Goal: Transaction & Acquisition: Subscribe to service/newsletter

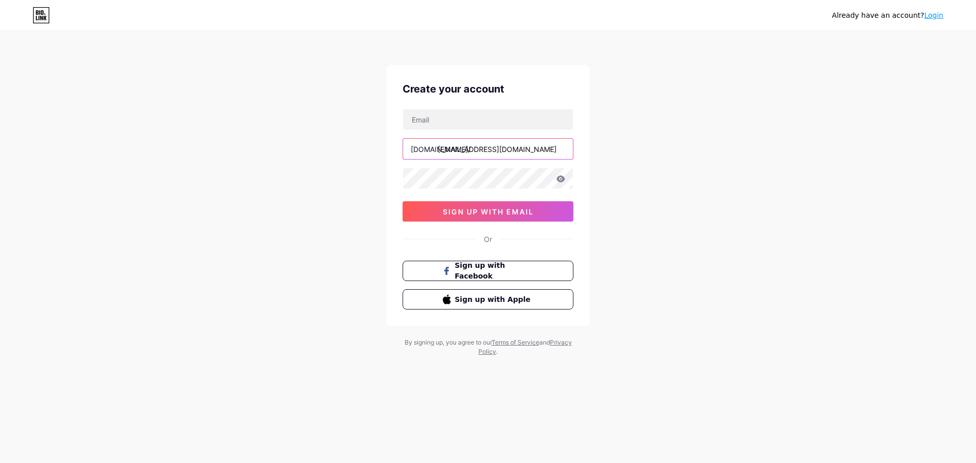
drag, startPoint x: 528, startPoint y: 149, endPoint x: 408, endPoint y: 137, distance: 120.1
click at [408, 137] on div "[DOMAIN_NAME]/ [DOMAIN_NAME][EMAIL_ADDRESS][DOMAIN_NAME] sign up with email" at bounding box center [488, 165] width 171 height 113
type input "m"
type input "alexjorden"
click at [473, 117] on input "text" at bounding box center [488, 119] width 170 height 20
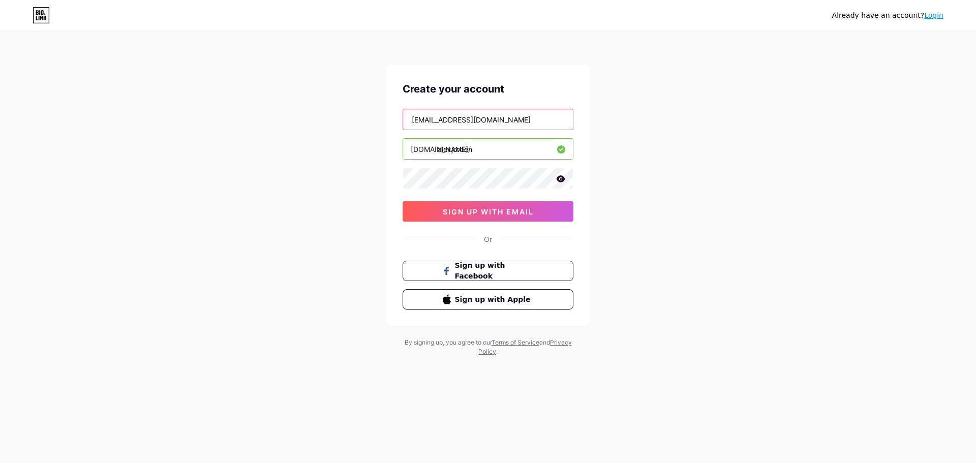
click at [467, 118] on input "[EMAIL_ADDRESS][DOMAIN_NAME]" at bounding box center [488, 119] width 170 height 20
type input "[EMAIL_ADDRESS][DOMAIN_NAME]"
click at [503, 212] on span "sign up with email" at bounding box center [488, 211] width 91 height 9
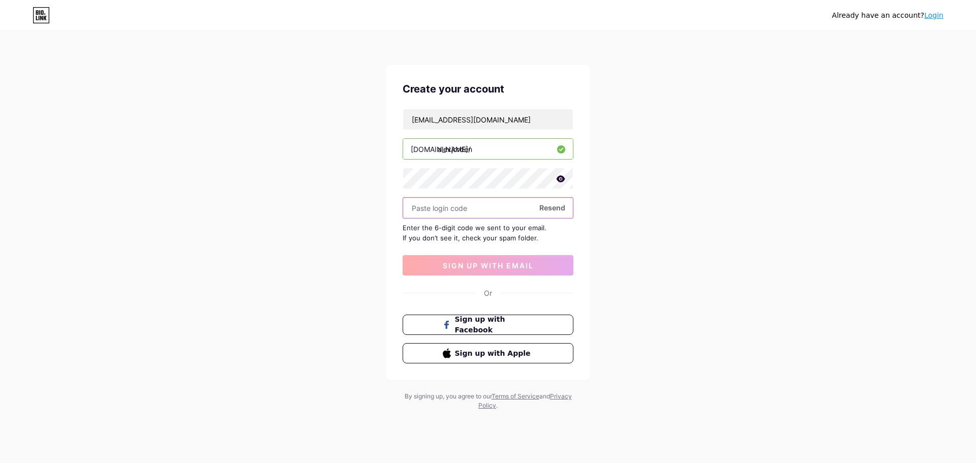
paste input "512541"
type input "512541"
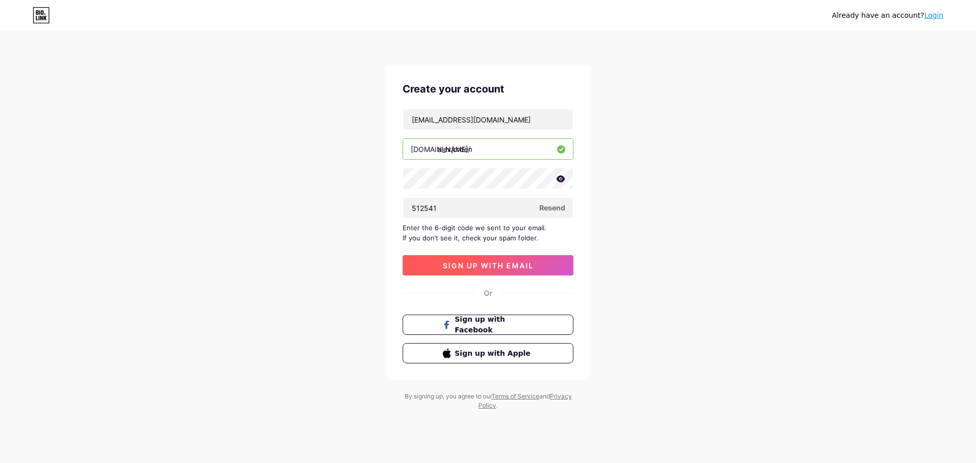
click at [489, 265] on span "sign up with email" at bounding box center [488, 265] width 91 height 9
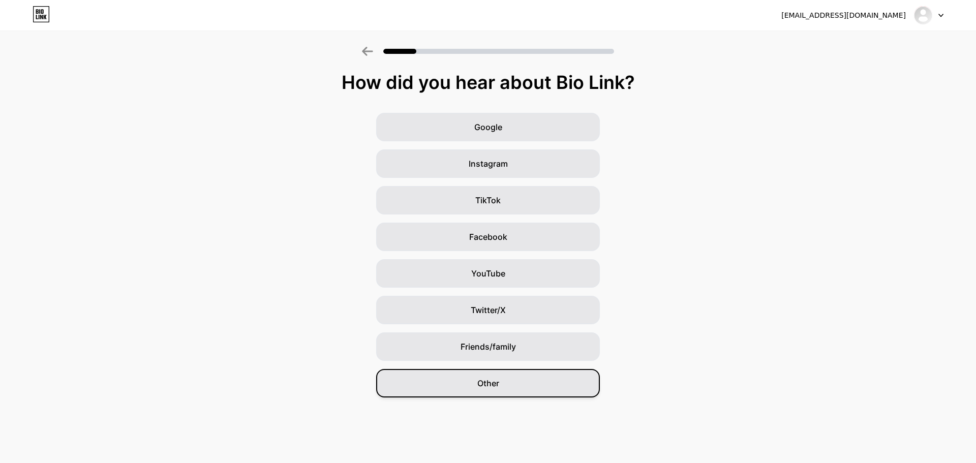
click at [491, 382] on span "Other" at bounding box center [488, 383] width 22 height 12
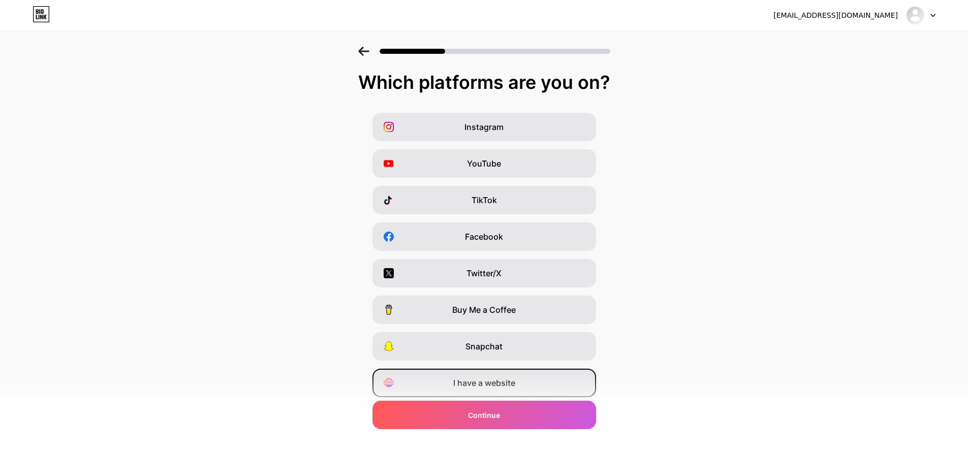
click at [477, 382] on span "I have a website" at bounding box center [484, 383] width 62 height 12
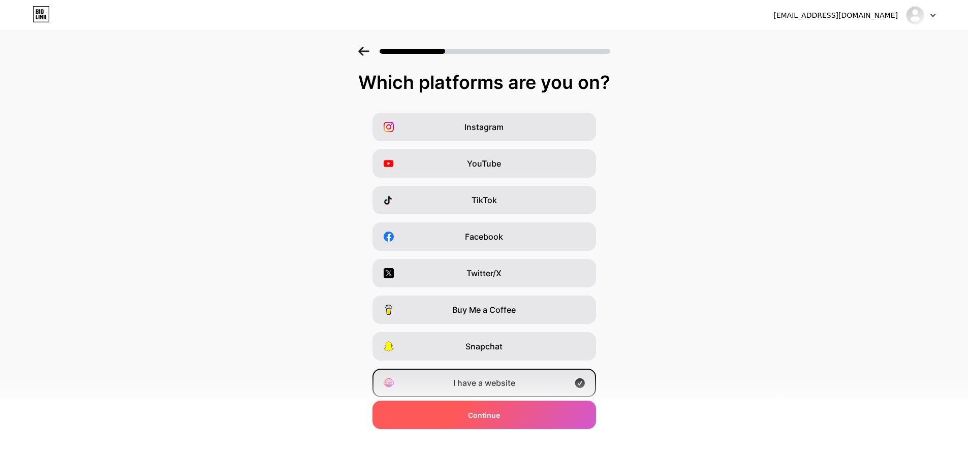
click at [485, 410] on span "Continue" at bounding box center [484, 415] width 32 height 11
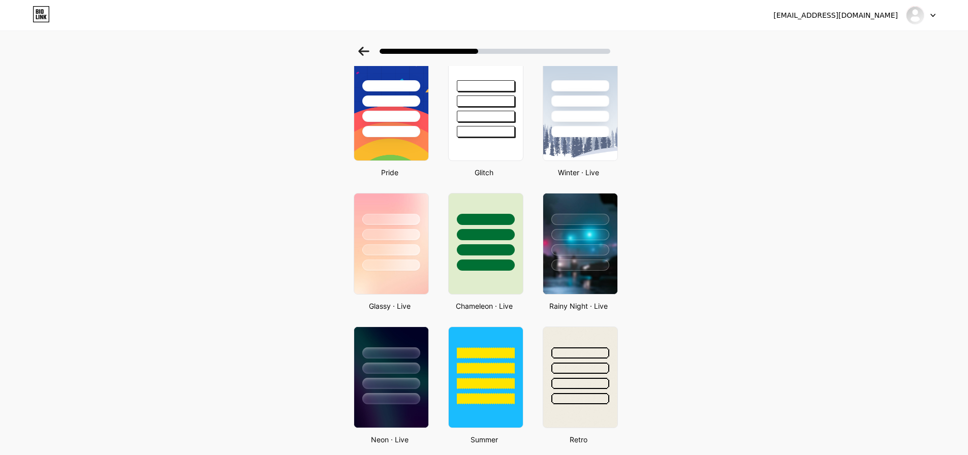
scroll to position [196, 0]
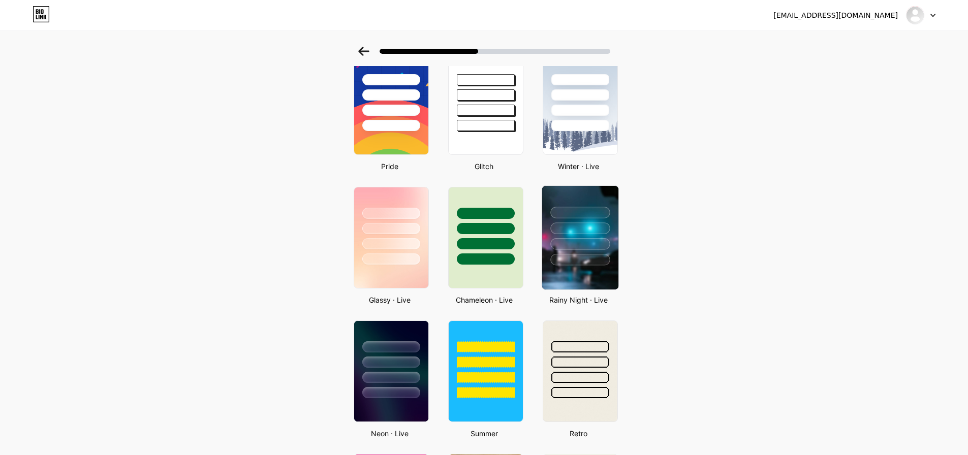
click at [586, 230] on div at bounding box center [579, 229] width 59 height 12
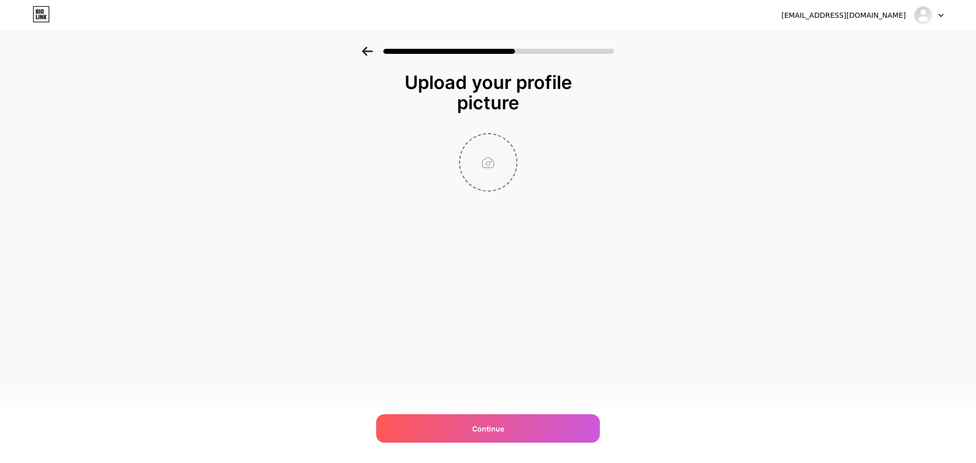
click at [502, 162] on input "file" at bounding box center [488, 162] width 56 height 56
type input "C:\fakepath\A.png"
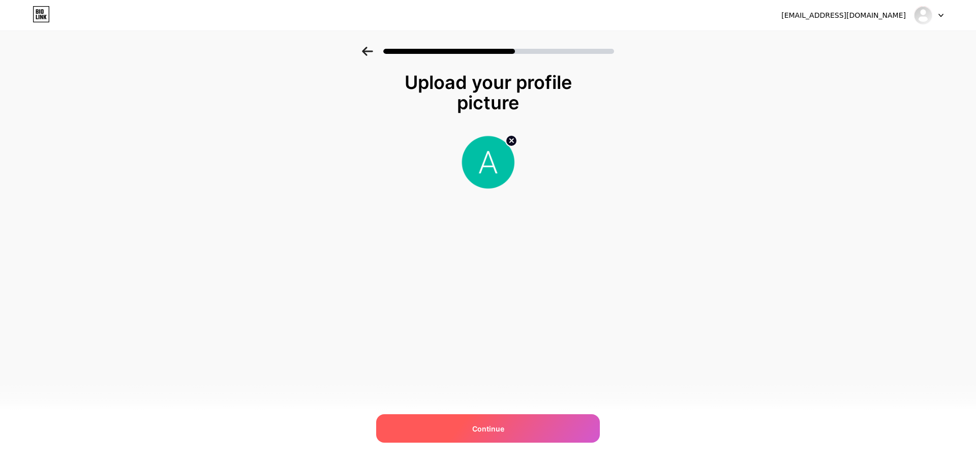
click at [472, 426] on span "Continue" at bounding box center [488, 428] width 32 height 11
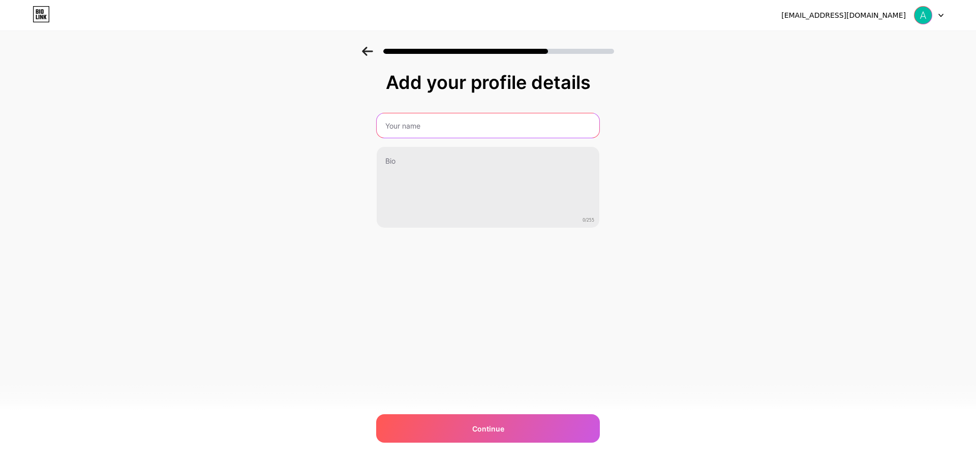
click at [430, 124] on input "text" at bounding box center [488, 125] width 223 height 24
type input "alexjorden"
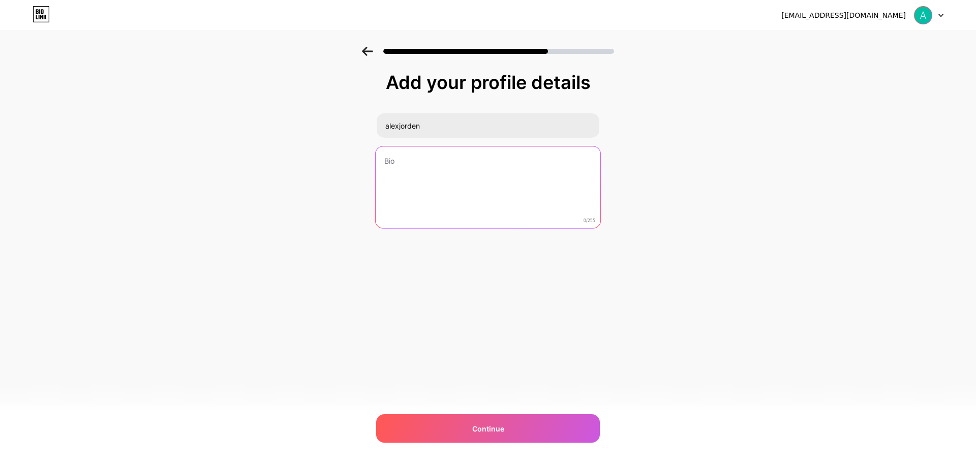
click at [417, 161] on textarea at bounding box center [488, 187] width 225 height 83
paste textarea "Sites like 123Movies offer free online streaming of movies and TV shows. Watch …"
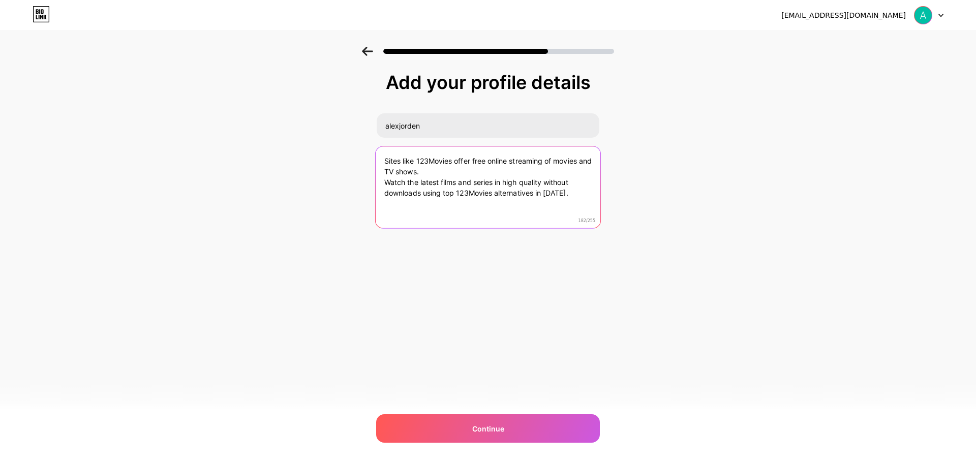
click at [384, 180] on textarea "Sites like 123Movies offer free online streaming of movies and TV shows. Watch …" at bounding box center [488, 187] width 225 height 83
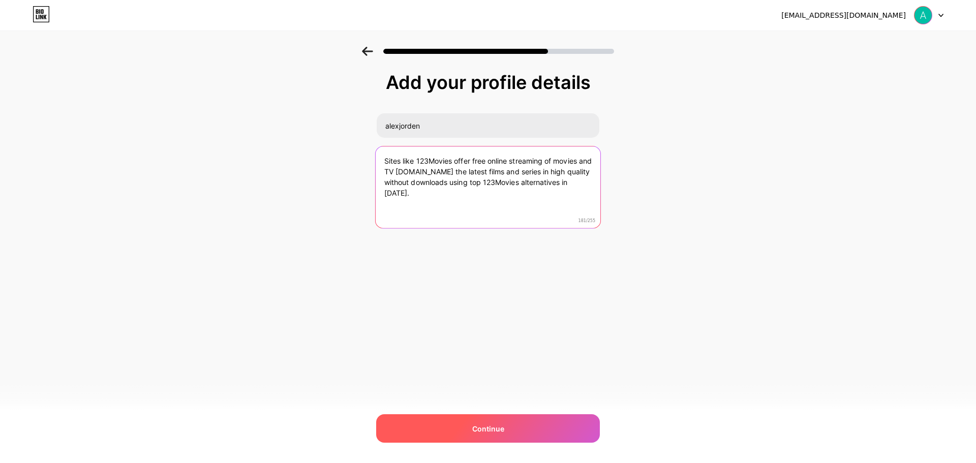
type textarea "Sites like 123Movies offer free online streaming of movies and TV shows.Watch t…"
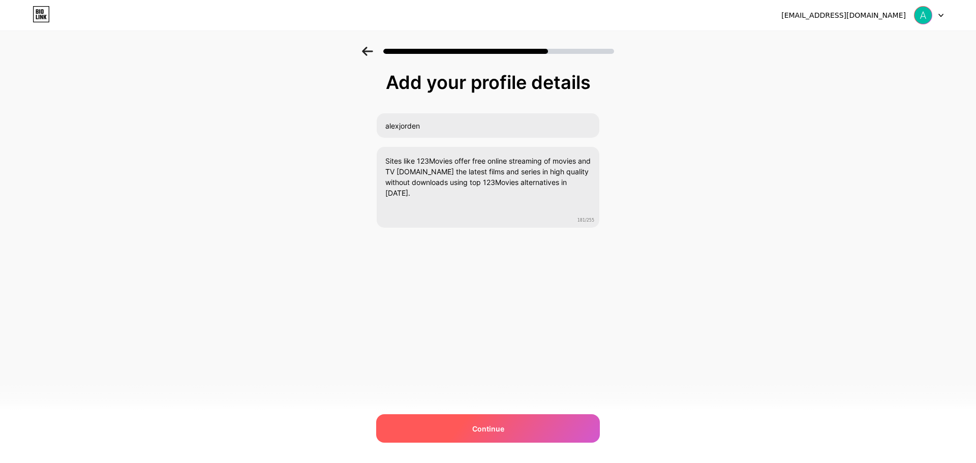
click at [461, 431] on div "Continue" at bounding box center [488, 428] width 224 height 28
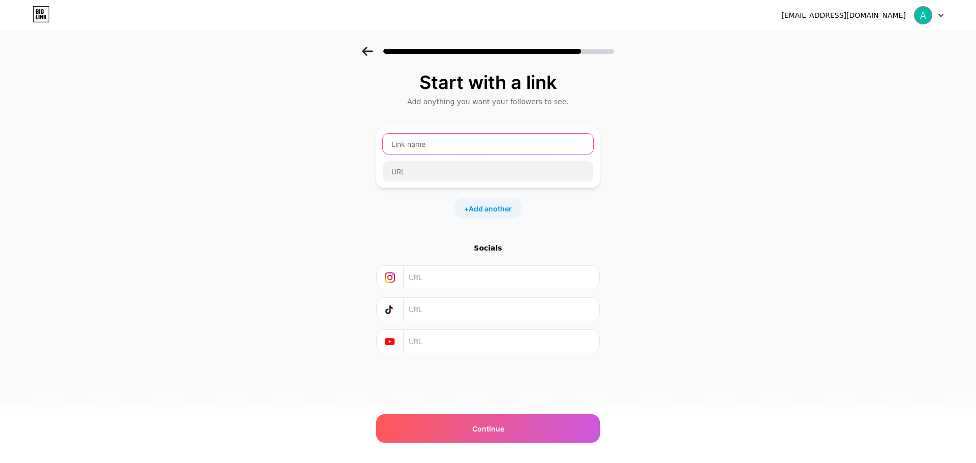
click at [415, 145] on input "text" at bounding box center [488, 144] width 210 height 20
type input "h"
type input "website"
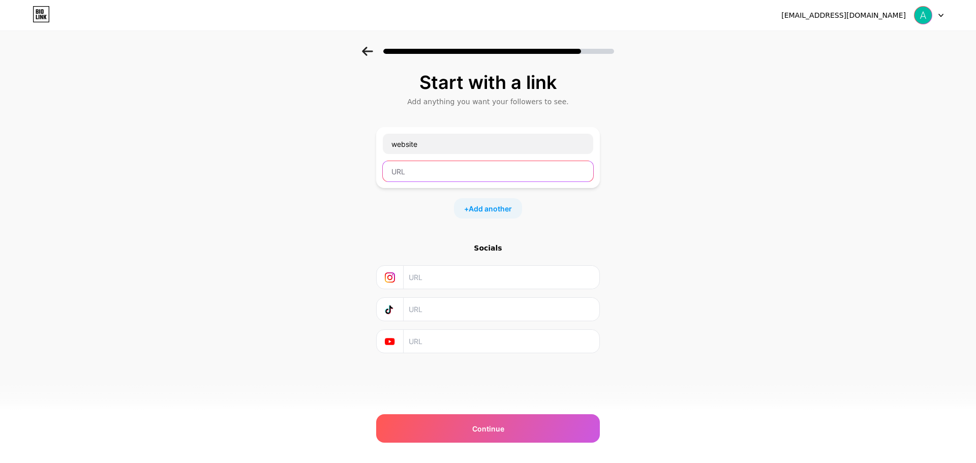
click at [423, 169] on input "text" at bounding box center [488, 171] width 210 height 20
paste input "https://www.bloggdesk.com/sites-like-123movies/"
type input "https://www.bloggdesk.com/sites-like-123movies/"
click at [493, 207] on span "Add another" at bounding box center [490, 208] width 43 height 11
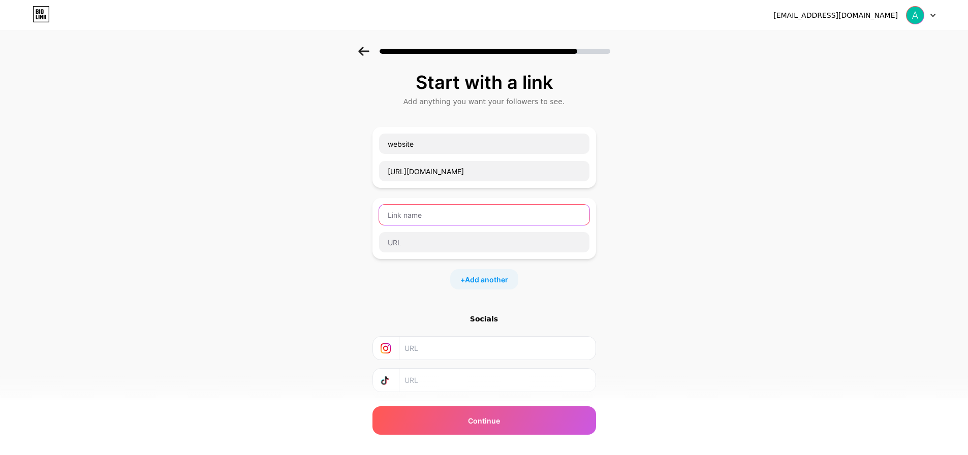
click at [440, 218] on input "text" at bounding box center [484, 215] width 210 height 20
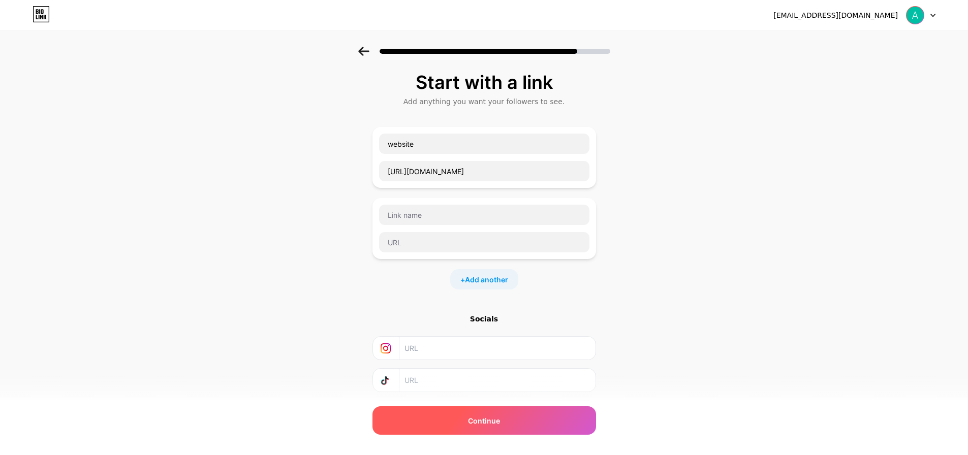
click at [489, 424] on span "Continue" at bounding box center [484, 421] width 32 height 11
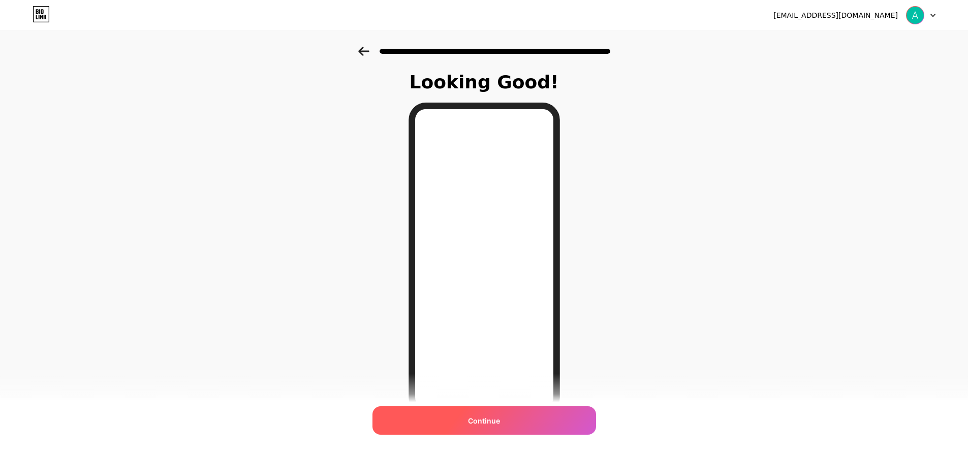
click at [482, 430] on div "Continue" at bounding box center [485, 421] width 224 height 28
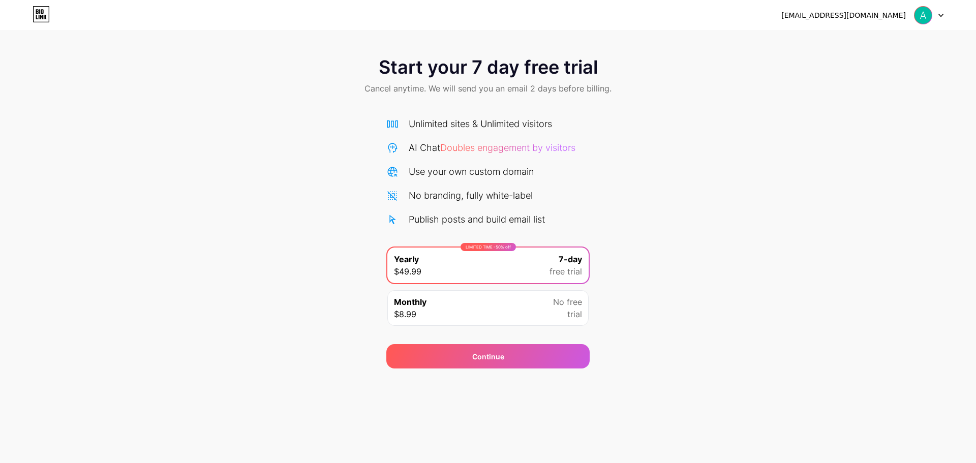
click at [456, 318] on div "Monthly $8.99 No free trial" at bounding box center [487, 308] width 201 height 36
click at [478, 259] on div "LIMITED TIME : 50% off Yearly $49.99 7-day free trial" at bounding box center [487, 265] width 201 height 36
click at [473, 362] on div "Continue" at bounding box center [487, 356] width 203 height 24
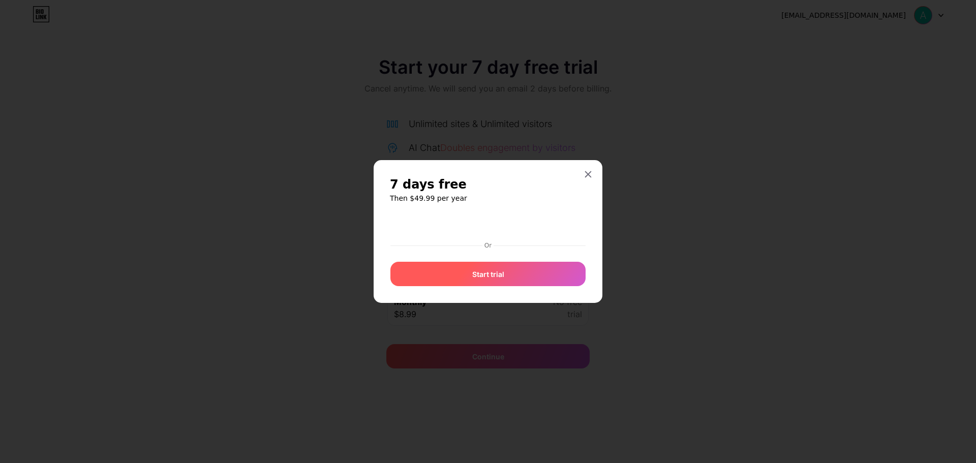
click at [491, 273] on div "Or Start trial" at bounding box center [488, 249] width 196 height 73
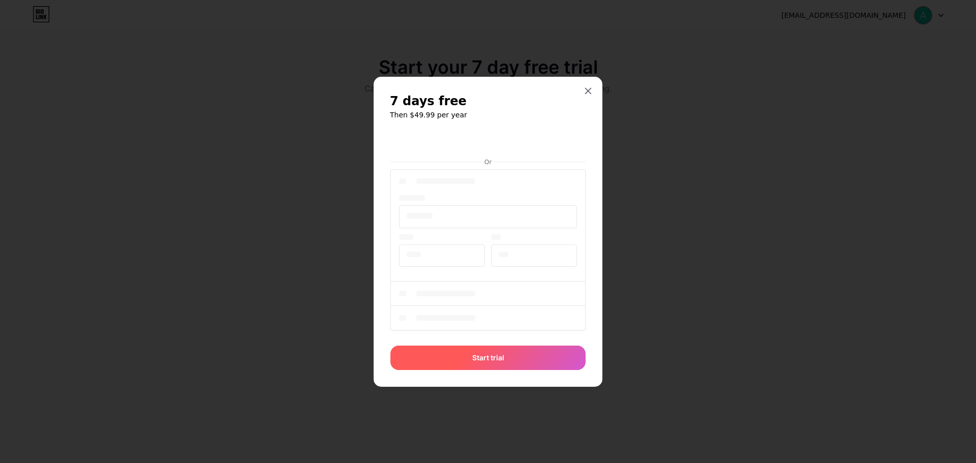
click at [497, 353] on span "Start trial" at bounding box center [488, 357] width 32 height 11
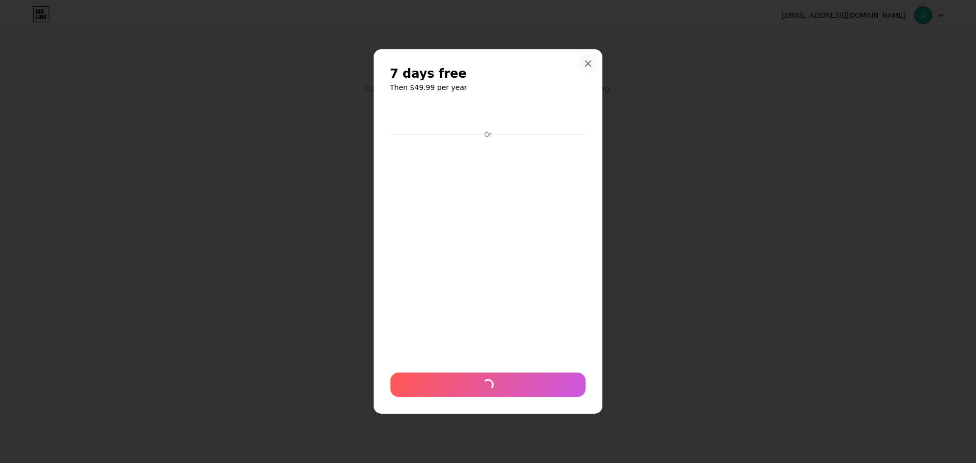
click at [587, 63] on icon at bounding box center [588, 63] width 6 height 6
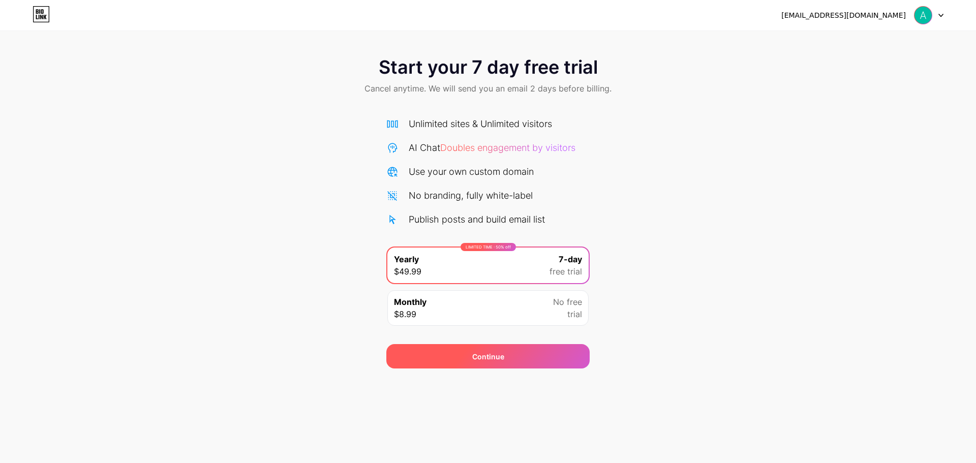
click at [441, 349] on div "Continue" at bounding box center [487, 356] width 203 height 24
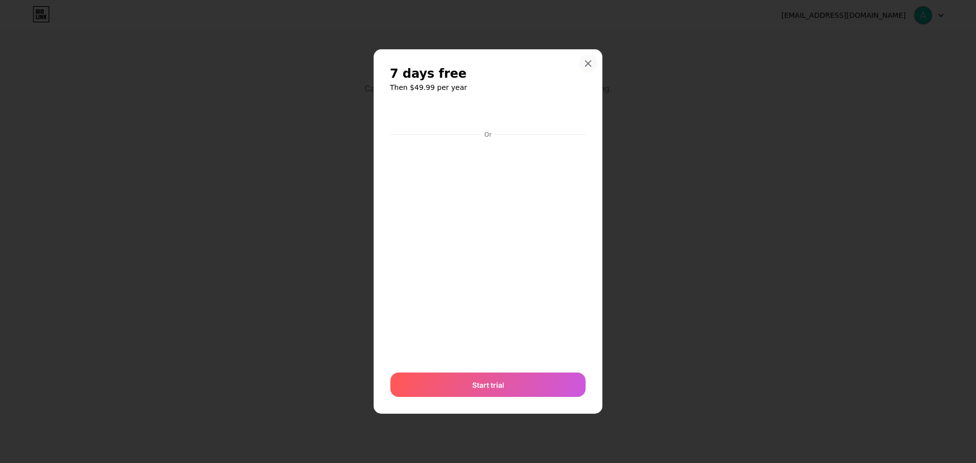
click at [590, 60] on icon at bounding box center [588, 63] width 8 height 8
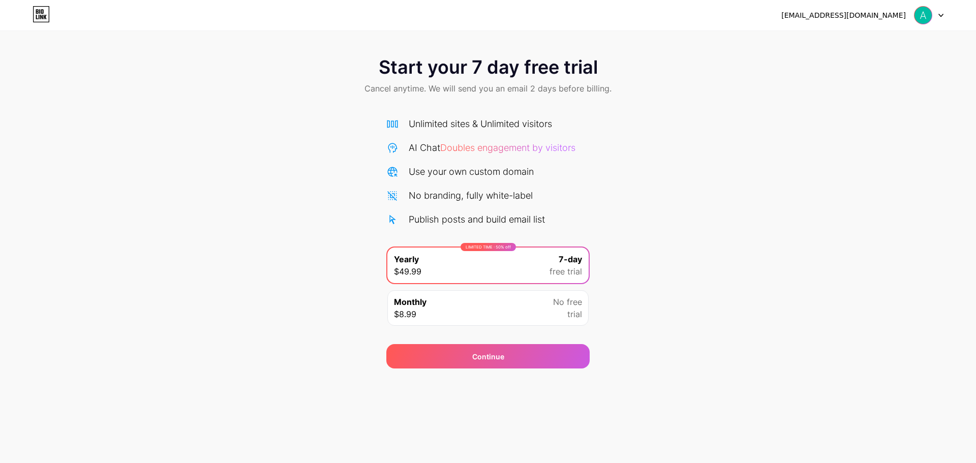
click at [934, 15] on div at bounding box center [928, 15] width 29 height 18
click at [807, 106] on div "Start your 7 day free trial Cancel anytime. We will send you an email 2 days be…" at bounding box center [488, 77] width 976 height 60
click at [473, 264] on div "LIMITED TIME : 50% off Yearly $49.99 7-day free trial" at bounding box center [487, 265] width 201 height 36
click at [491, 359] on div "Continue" at bounding box center [488, 356] width 32 height 11
